Goal: Task Accomplishment & Management: Use online tool/utility

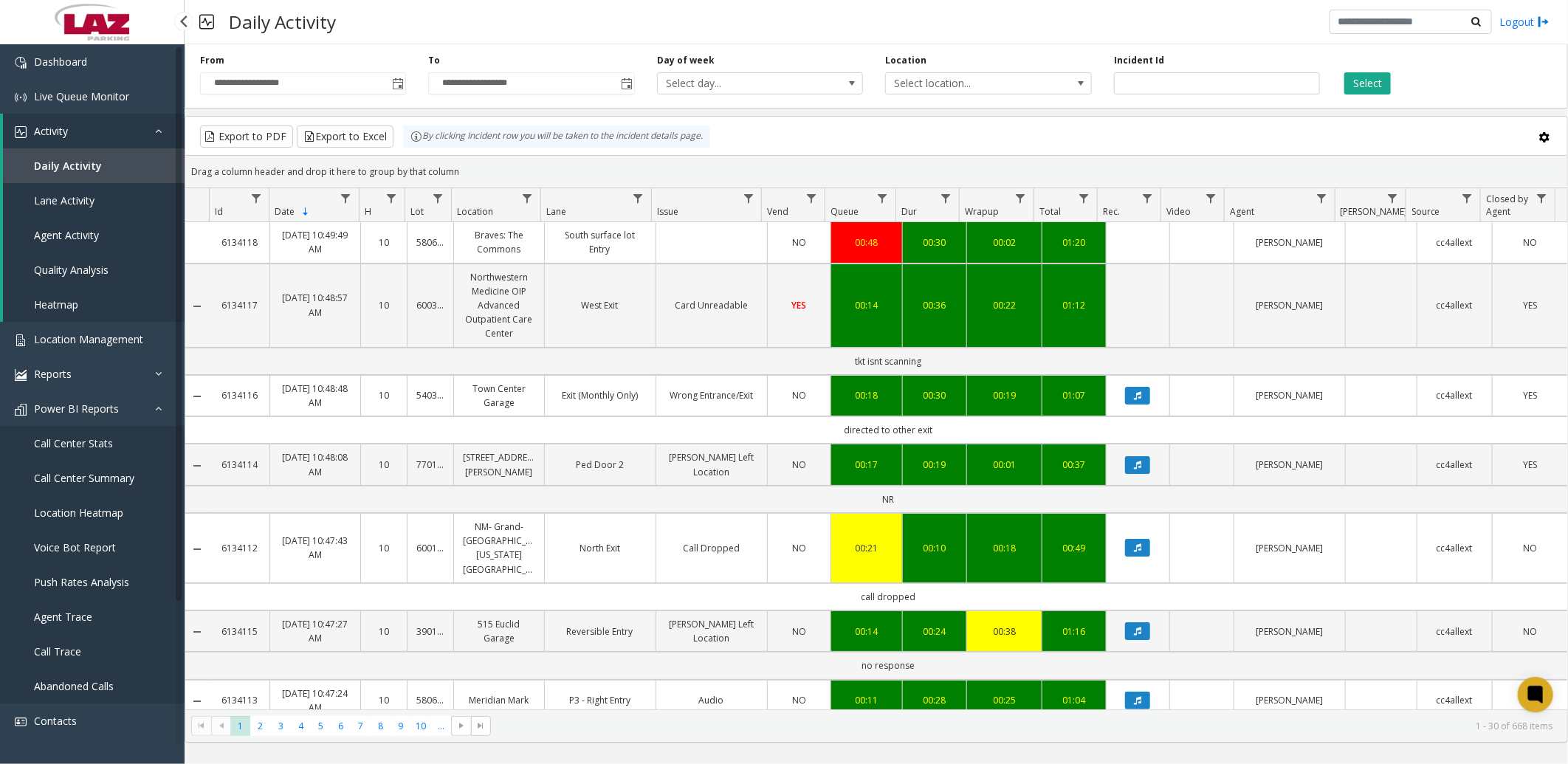
click at [94, 159] on span "Daily Activity" at bounding box center [68, 166] width 68 height 14
click at [914, 84] on span "Select location..." at bounding box center [968, 83] width 164 height 21
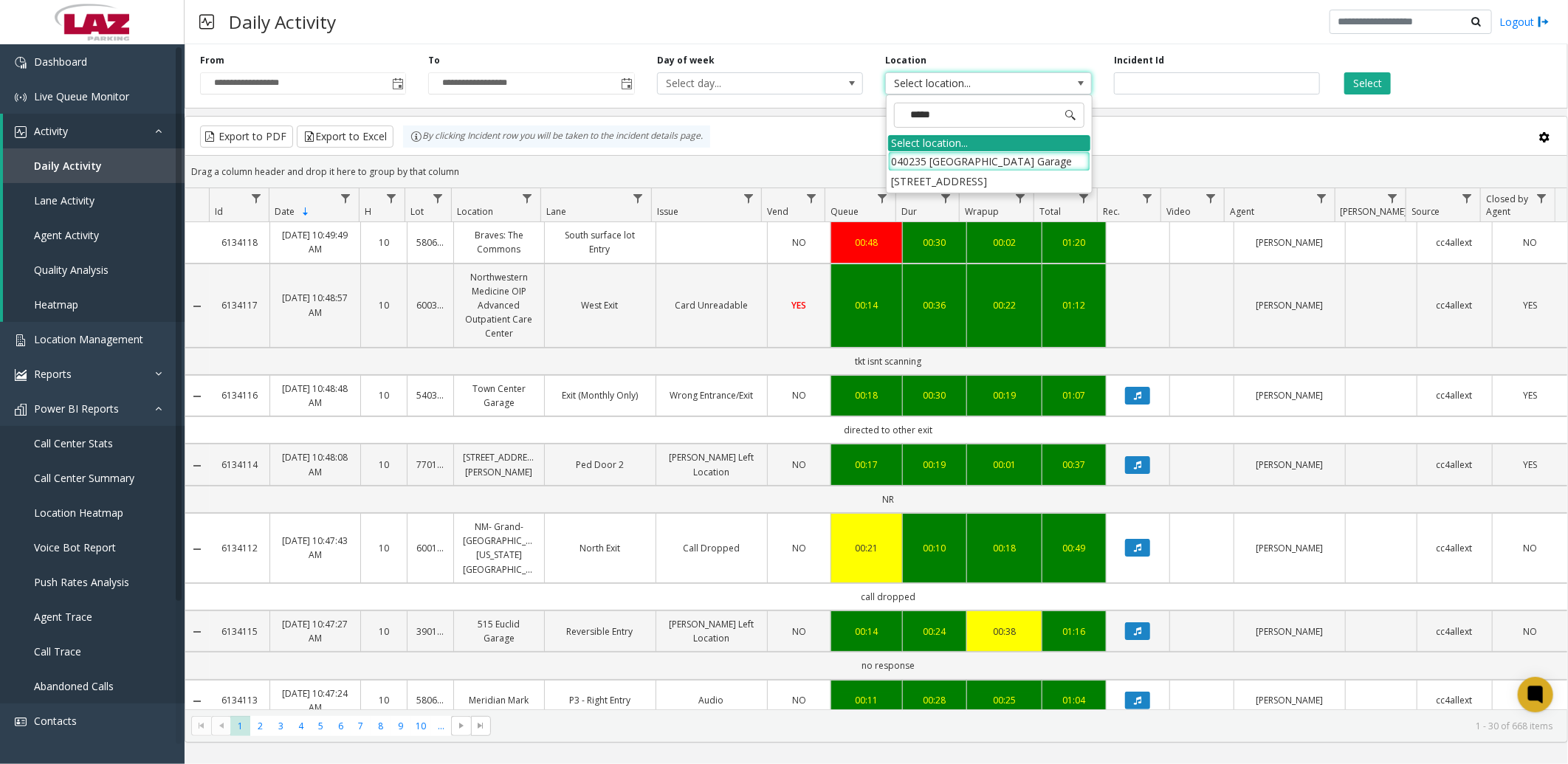
type input "******"
click at [989, 172] on li "040235 [GEOGRAPHIC_DATA] Garage" at bounding box center [989, 161] width 202 height 20
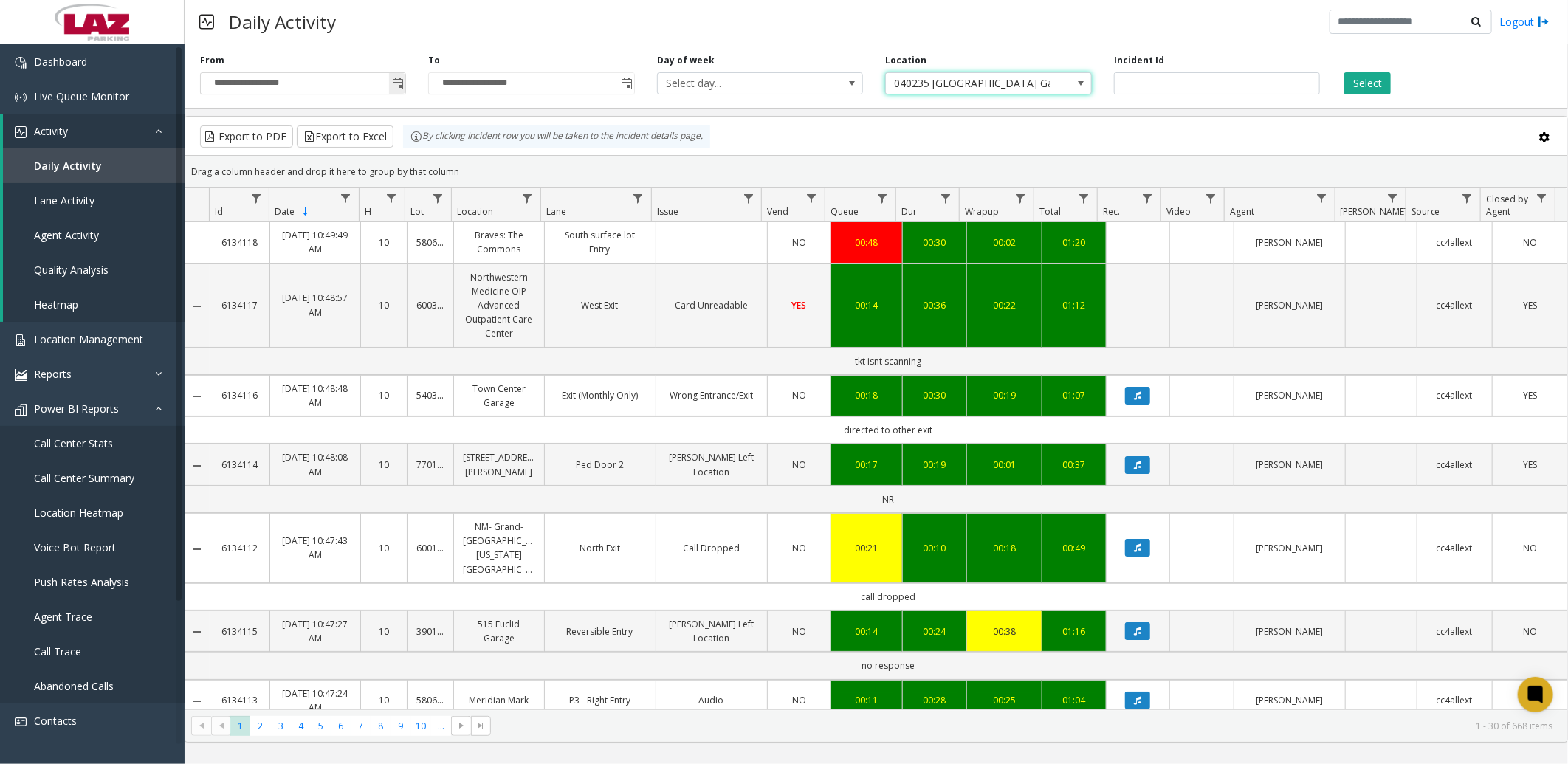
click at [400, 84] on span "Toggle popup" at bounding box center [398, 84] width 12 height 12
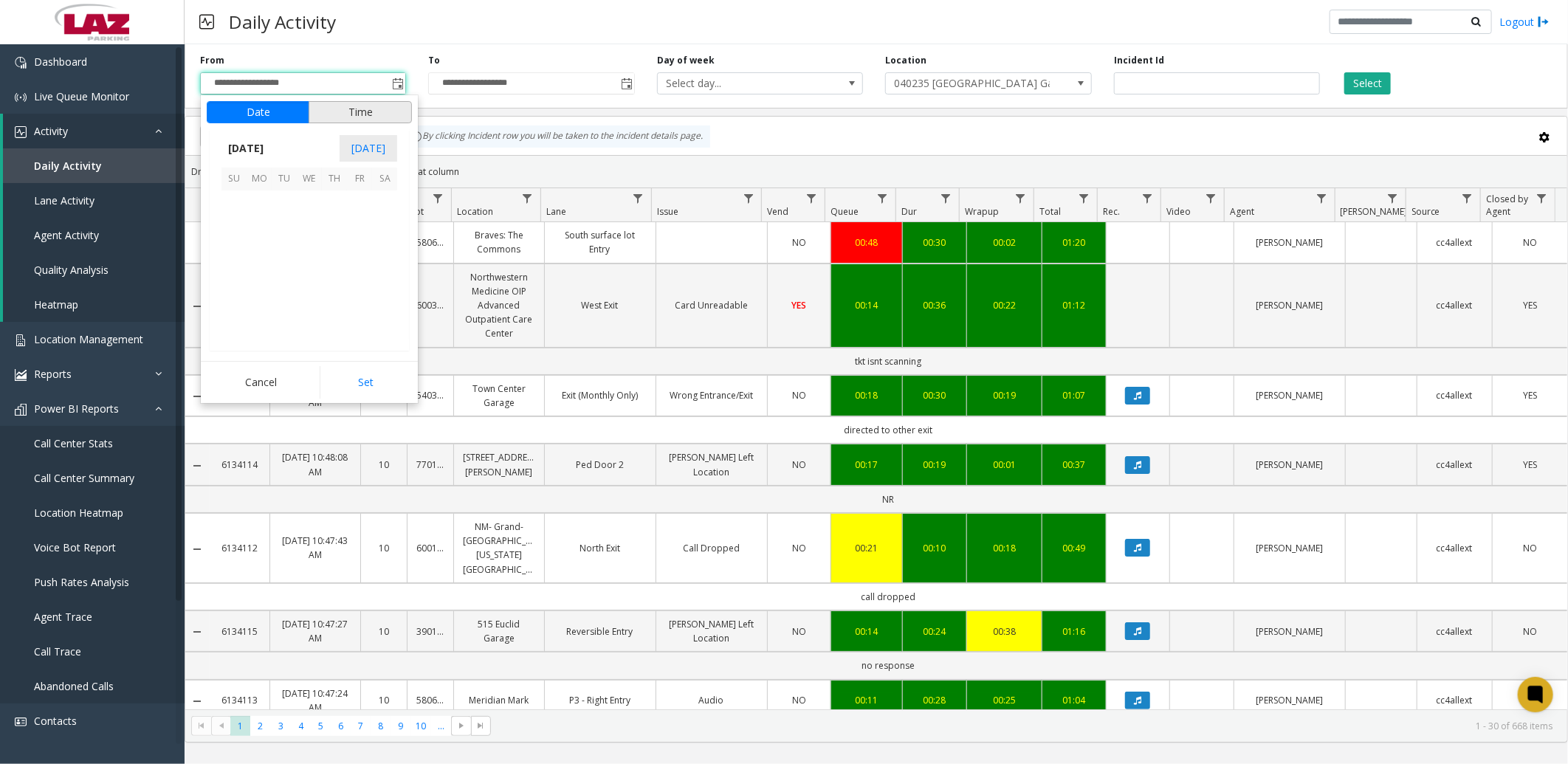
scroll to position [264955, 0]
click at [268, 146] on span "[DATE]" at bounding box center [246, 149] width 49 height 22
click at [276, 215] on span "Jun" at bounding box center [275, 216] width 36 height 36
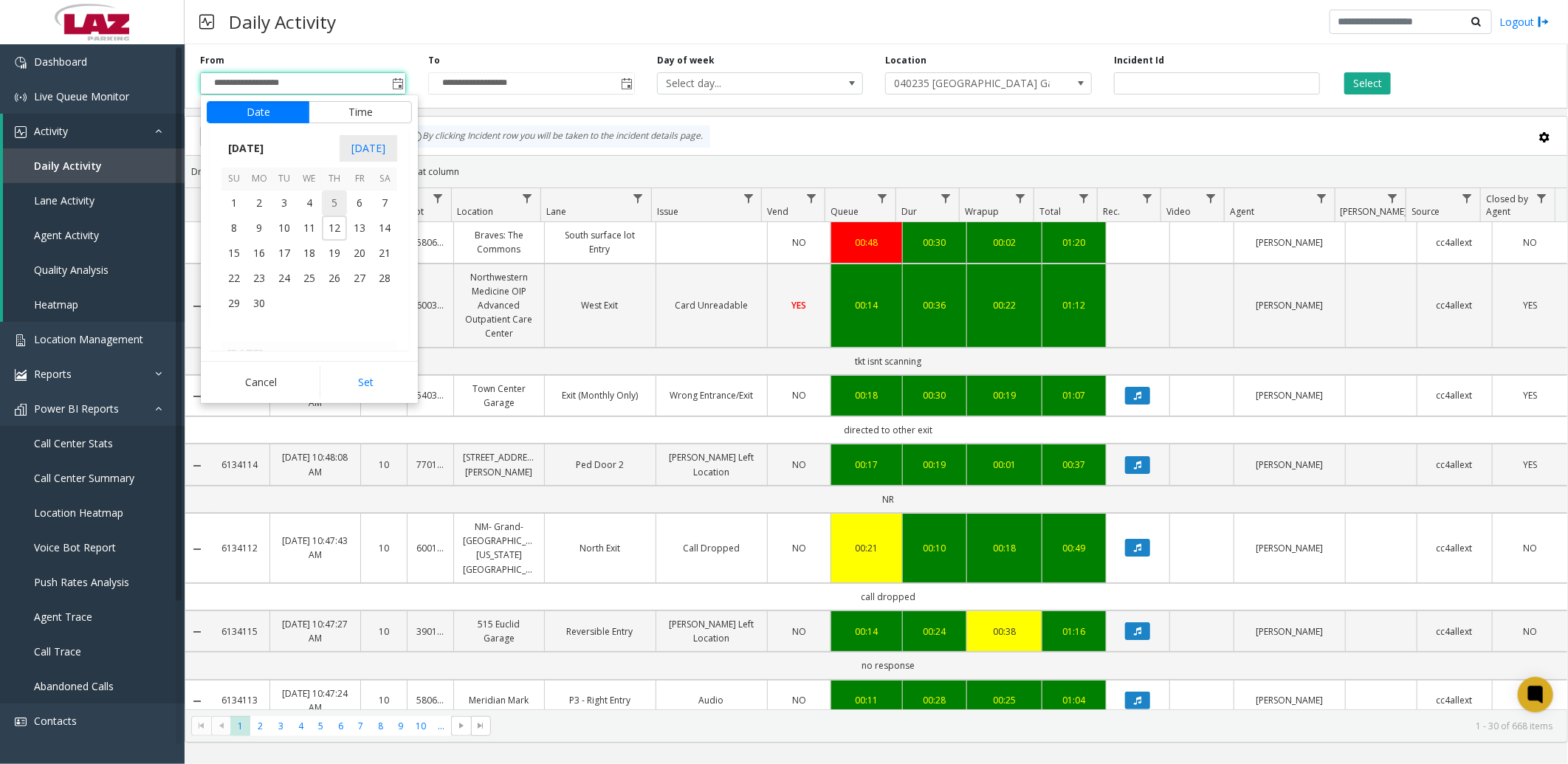
click at [230, 207] on span "1" at bounding box center [234, 203] width 25 height 25
click at [372, 390] on button "Set" at bounding box center [366, 383] width 93 height 33
type input "**********"
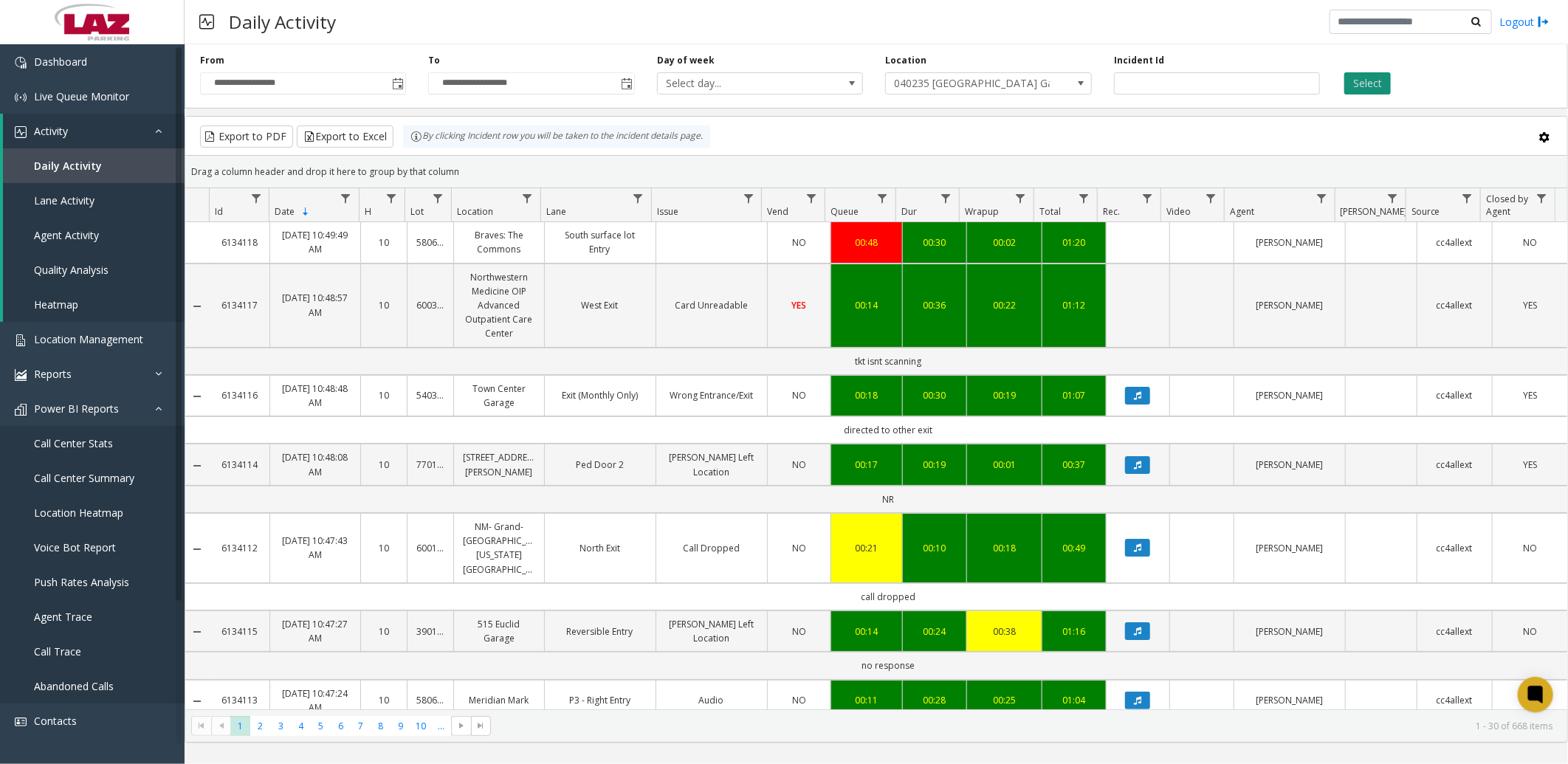
click at [1375, 84] on button "Select" at bounding box center [1367, 83] width 47 height 22
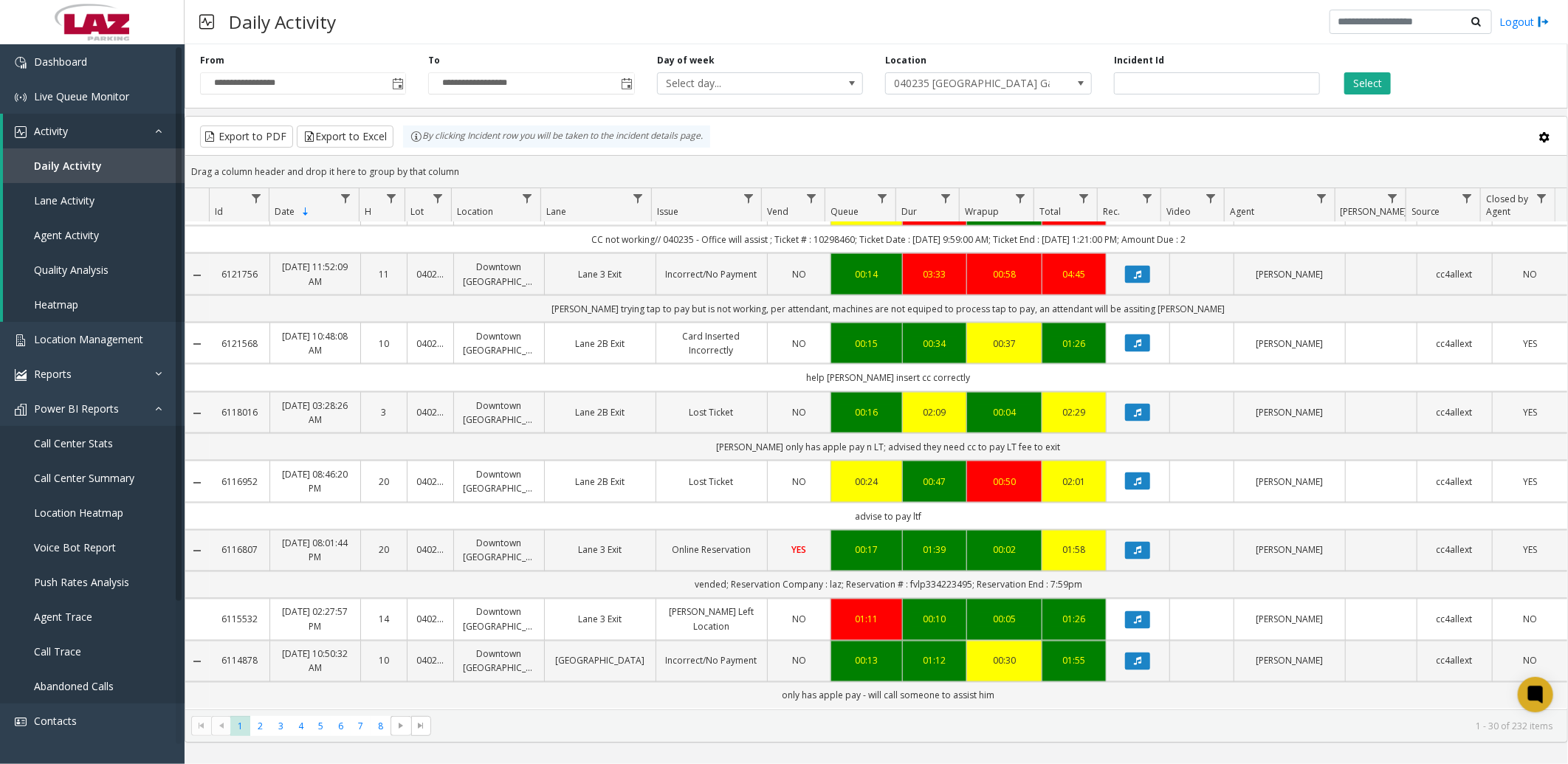
scroll to position [1881, 0]
click at [378, 132] on button "Export to Excel" at bounding box center [345, 137] width 97 height 22
click at [618, 25] on div "Daily Activity Logout" at bounding box center [876, 22] width 1384 height 45
click at [82, 164] on span "Daily Activity" at bounding box center [68, 166] width 68 height 14
